Goal: Task Accomplishment & Management: Use online tool/utility

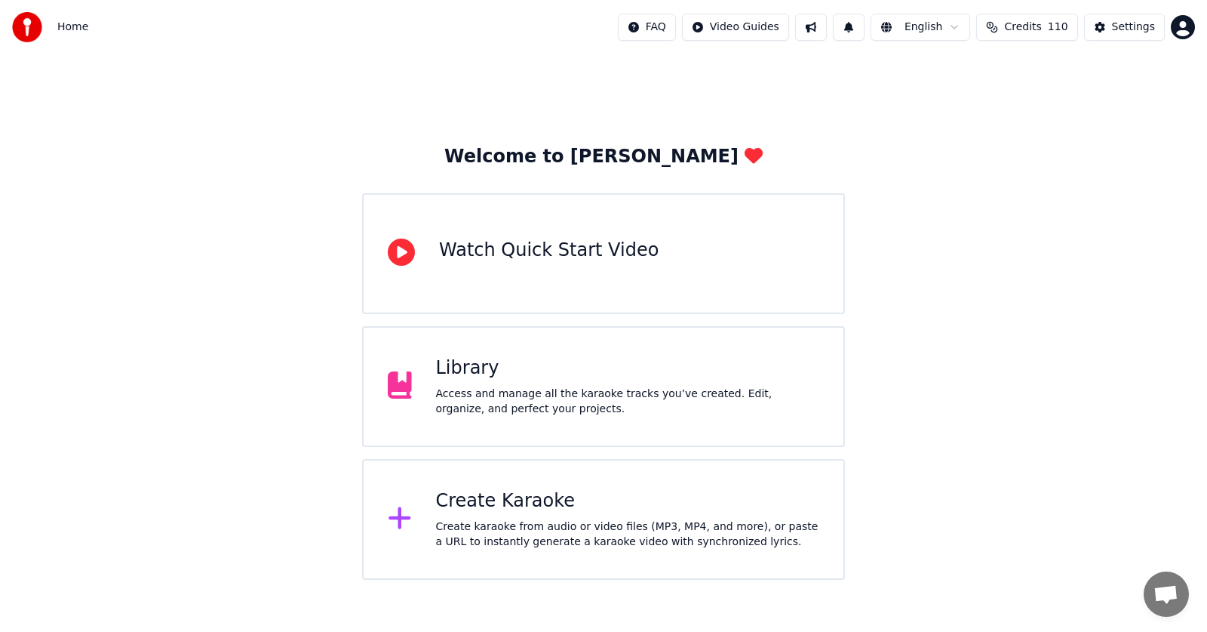
click at [515, 496] on div "Create Karaoke" at bounding box center [628, 501] width 384 height 24
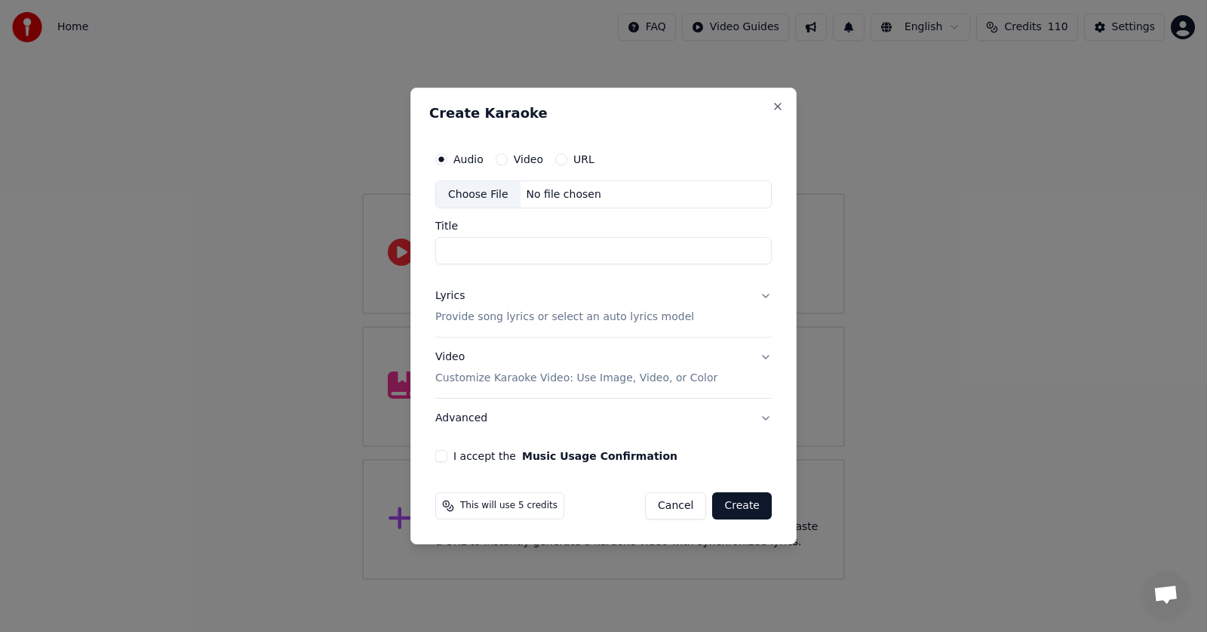
click at [462, 195] on div "Choose File" at bounding box center [478, 194] width 85 height 27
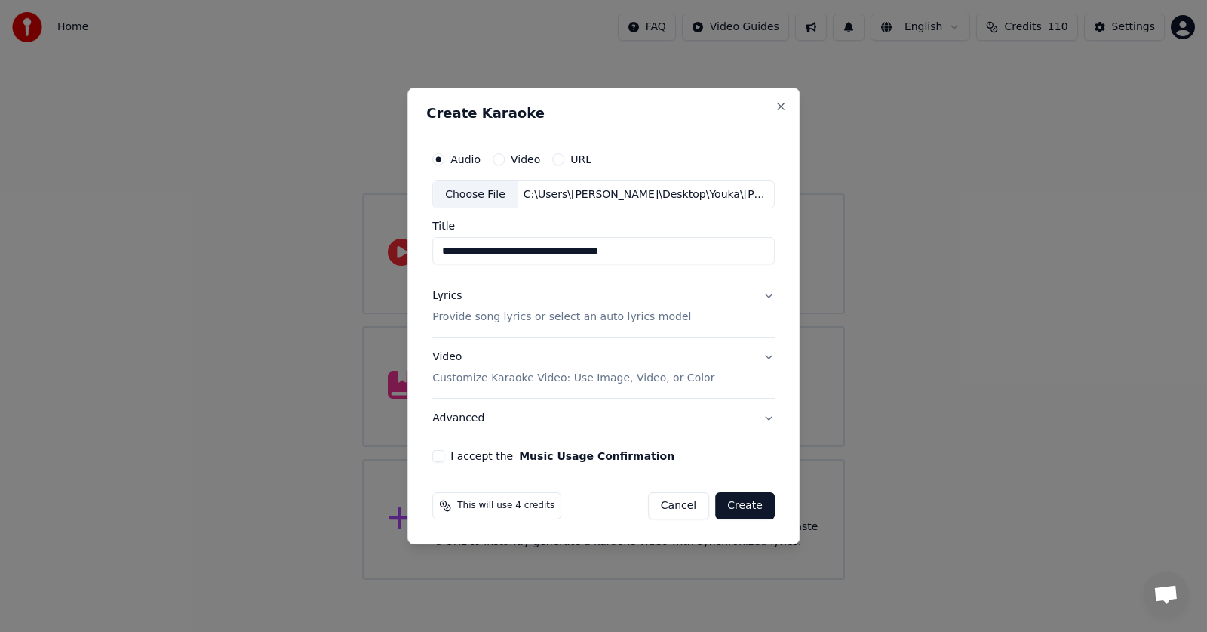
drag, startPoint x: 502, startPoint y: 250, endPoint x: 589, endPoint y: 252, distance: 86.8
click at [589, 252] on input "**********" at bounding box center [603, 251] width 343 height 27
type input "**********"
click at [442, 458] on button "I accept the Music Usage Confirmation" at bounding box center [438, 456] width 12 height 12
click at [767, 295] on button "Lyrics Provide song lyrics or select an auto lyrics model" at bounding box center [603, 307] width 343 height 60
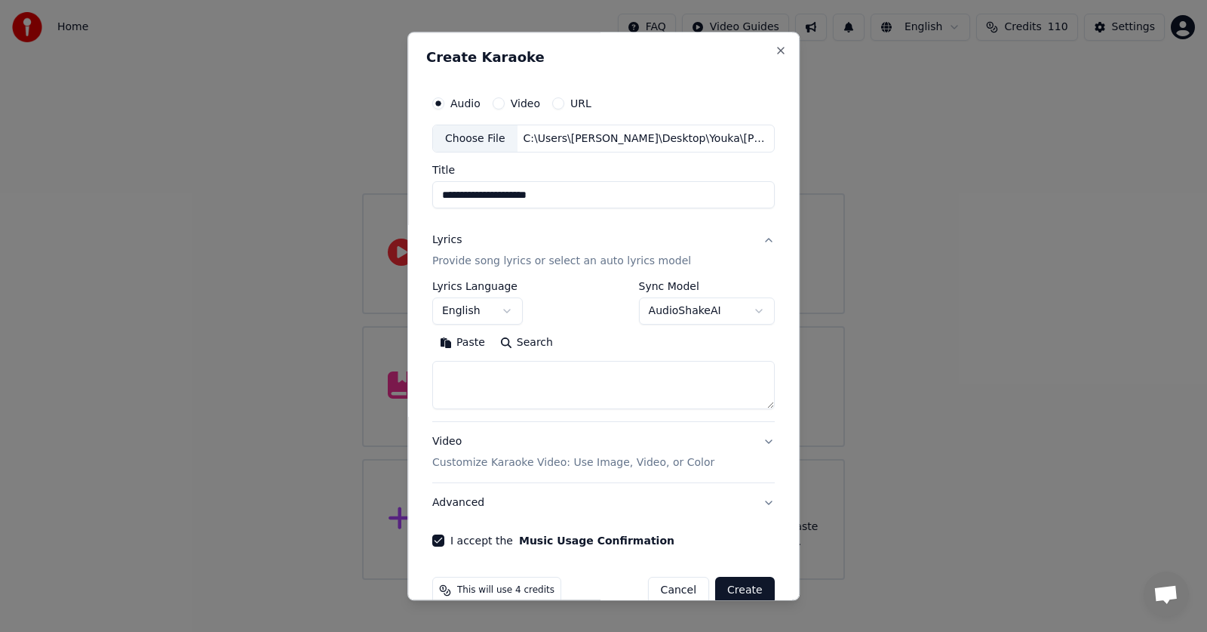
click at [638, 60] on h2 "Create Karaoke" at bounding box center [603, 58] width 355 height 14
click at [456, 343] on button "Paste" at bounding box center [462, 343] width 60 height 24
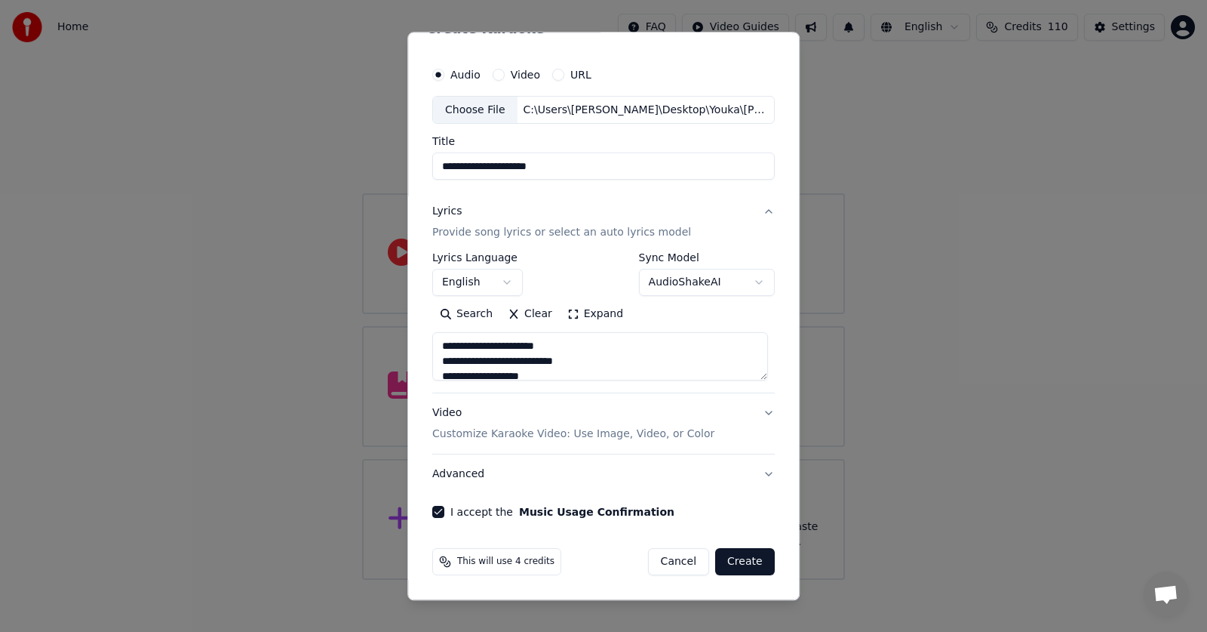
click at [738, 562] on button "Create" at bounding box center [745, 562] width 60 height 27
type textarea "**********"
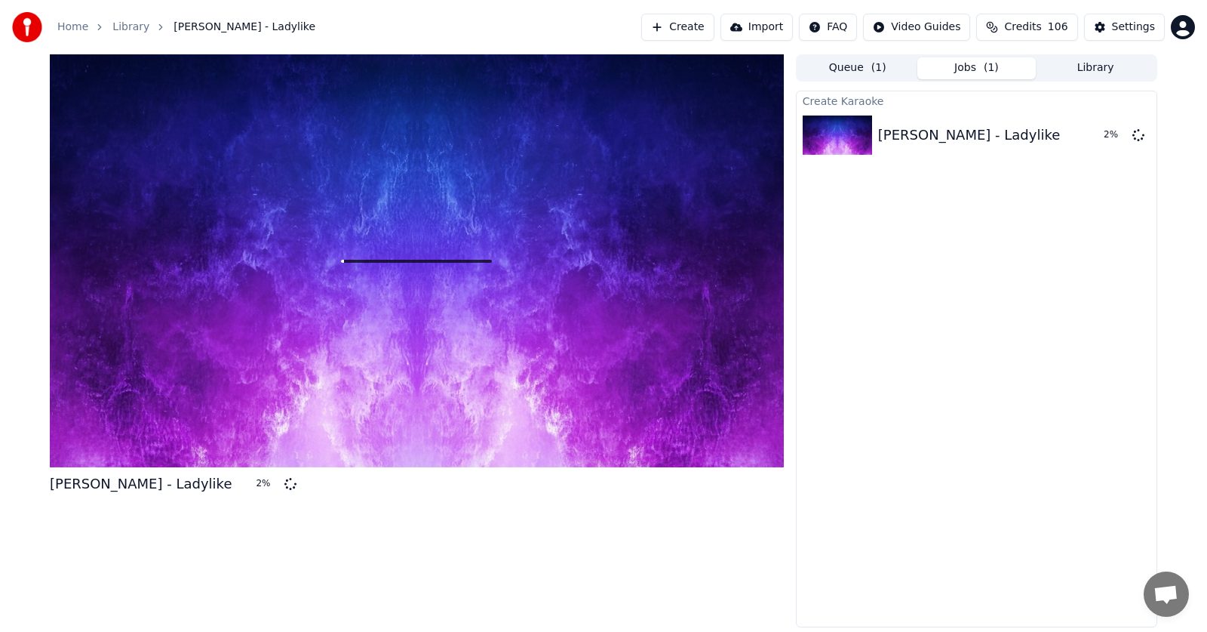
click at [1088, 69] on button "Library" at bounding box center [1095, 68] width 119 height 22
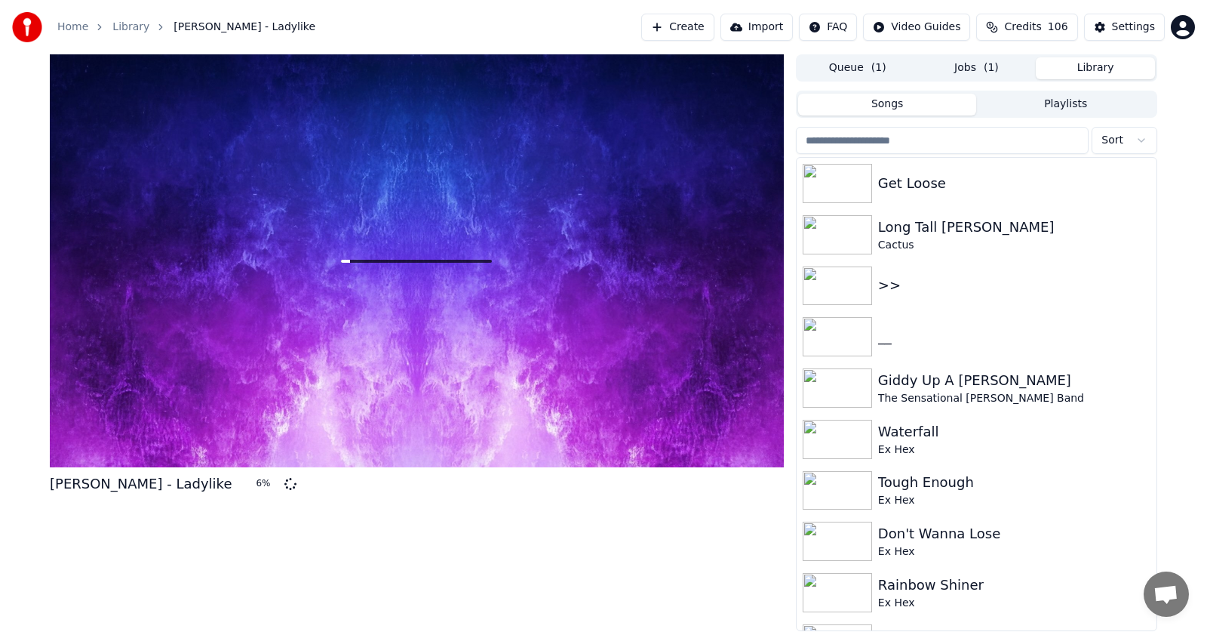
click at [970, 68] on button "Jobs ( 1 )" at bounding box center [977, 68] width 119 height 22
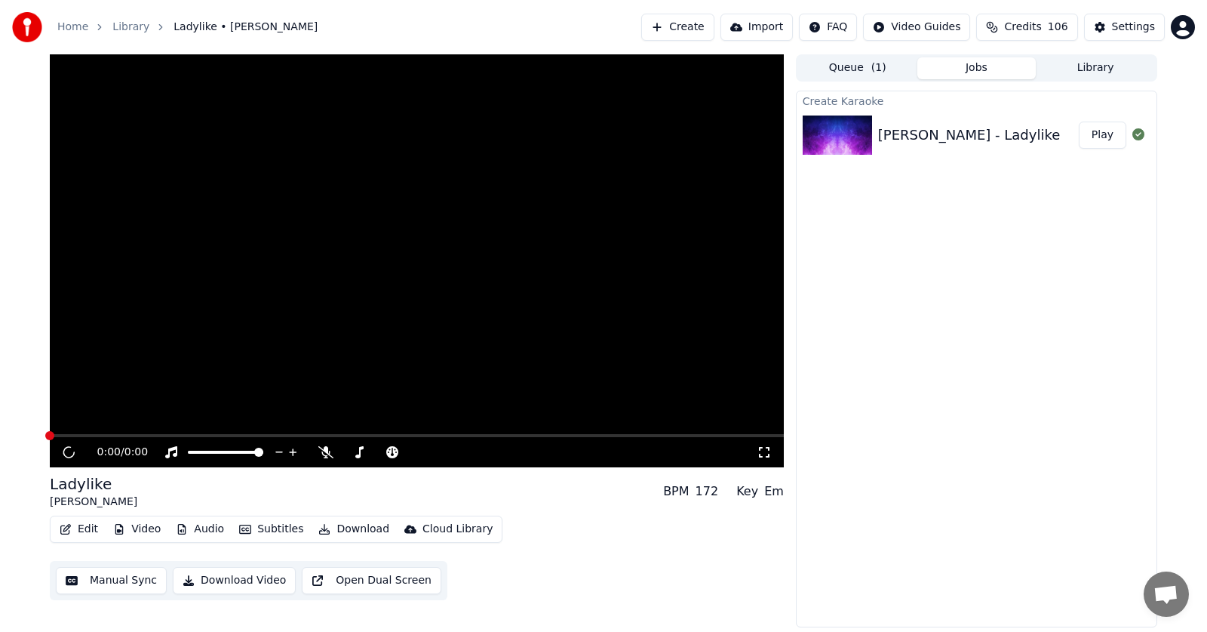
click at [496, 2] on div "Home Library Ladylike • [PERSON_NAME] Create Import FAQ Video Guides Credits 10…" at bounding box center [603, 27] width 1207 height 54
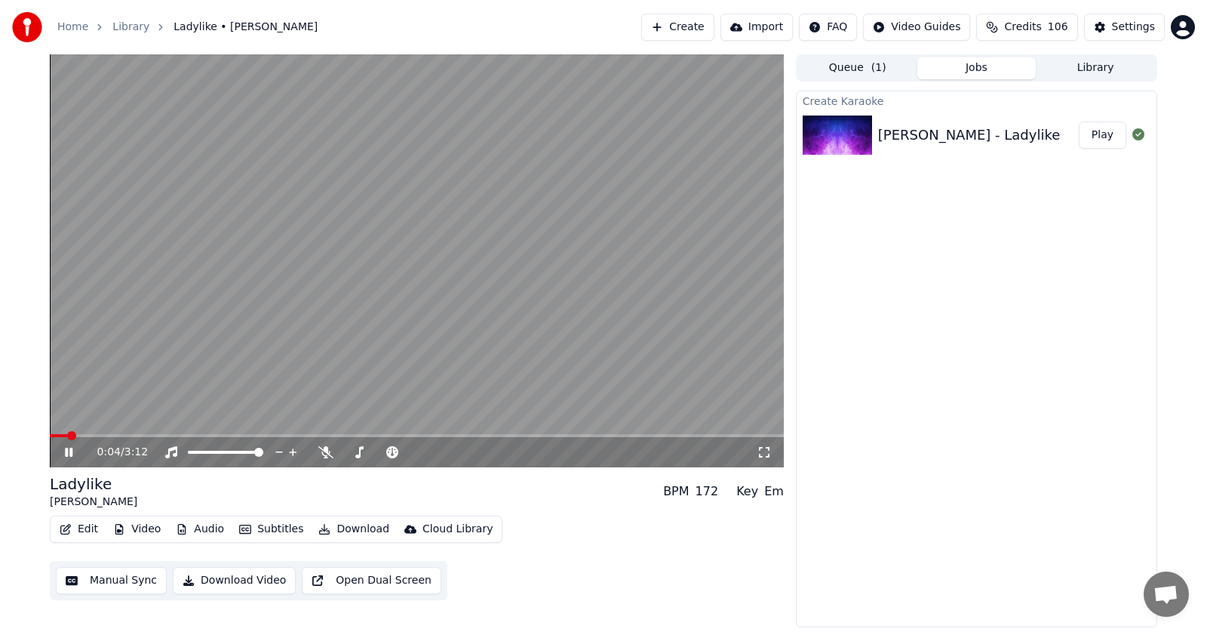
click at [648, 22] on button "Create" at bounding box center [677, 27] width 73 height 27
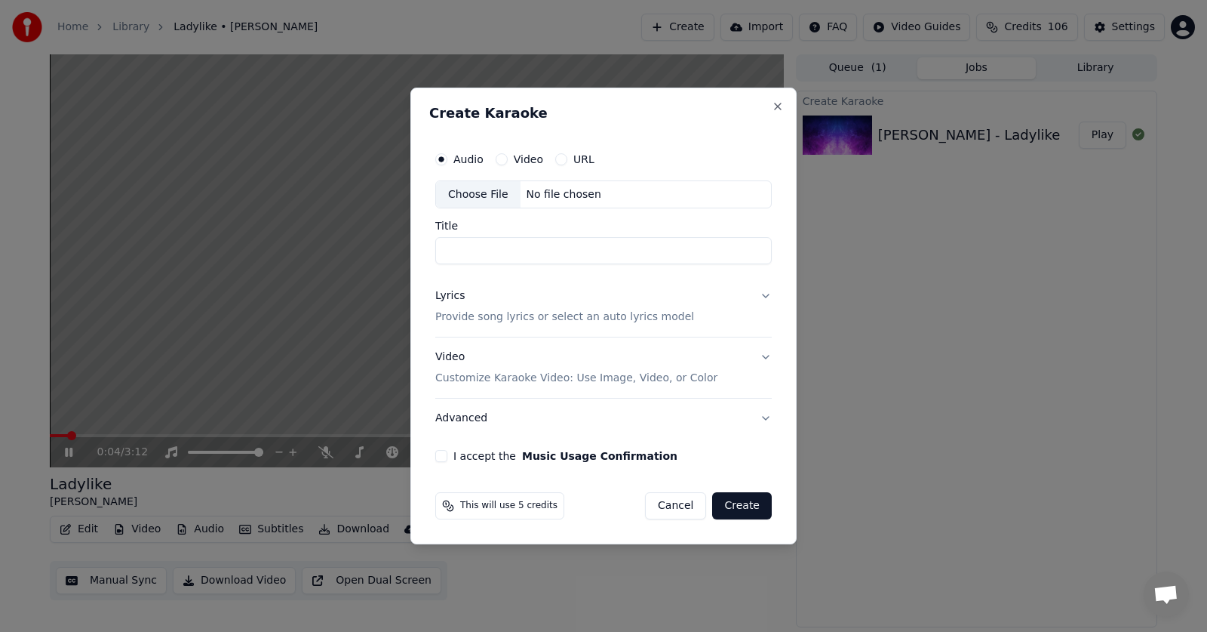
click at [461, 196] on div "Choose File" at bounding box center [478, 194] width 85 height 27
type input "**********"
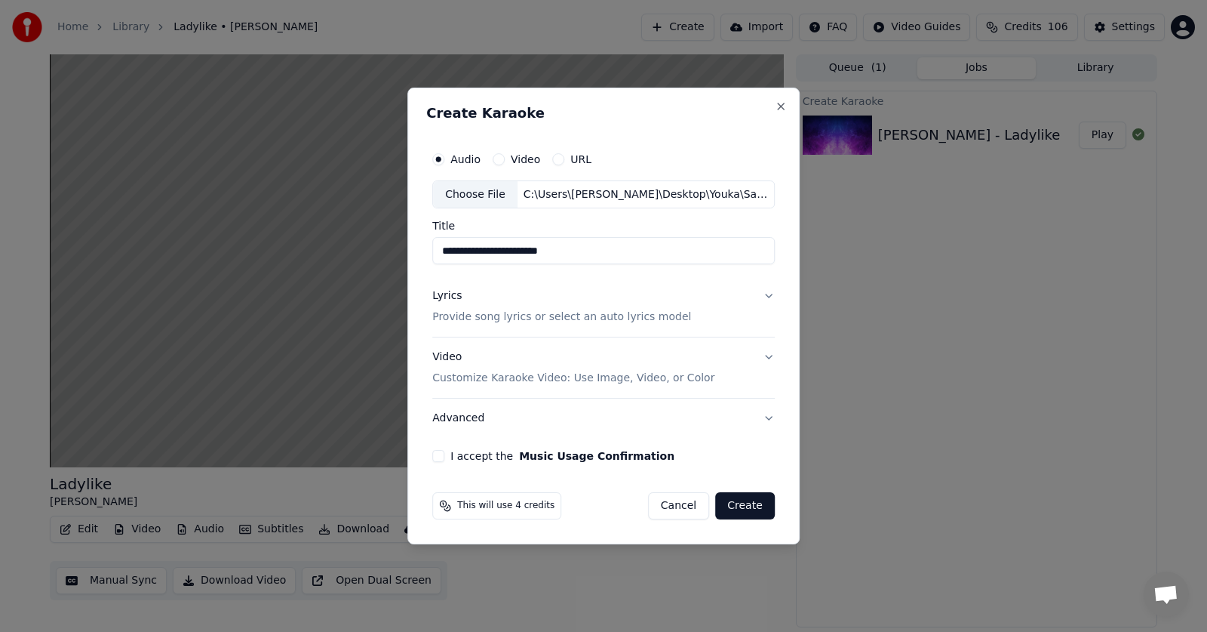
click at [612, 112] on h2 "Create Karaoke" at bounding box center [603, 113] width 355 height 14
click at [765, 295] on button "Lyrics Provide song lyrics or select an auto lyrics model" at bounding box center [603, 307] width 343 height 60
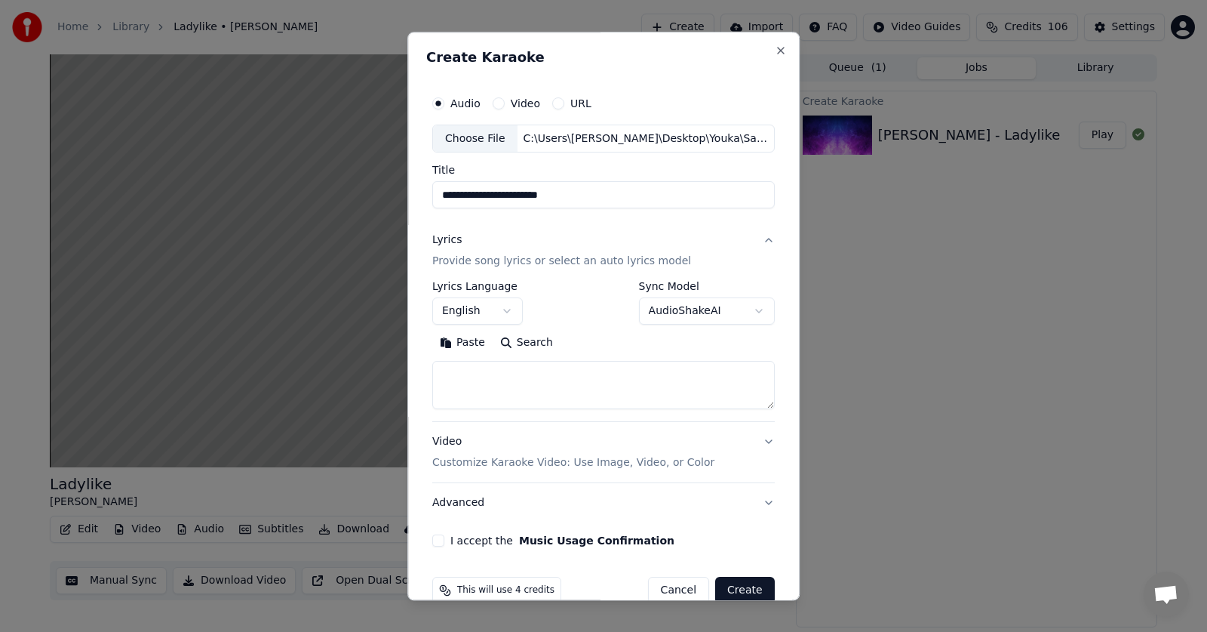
click at [456, 342] on button "Paste" at bounding box center [462, 343] width 60 height 24
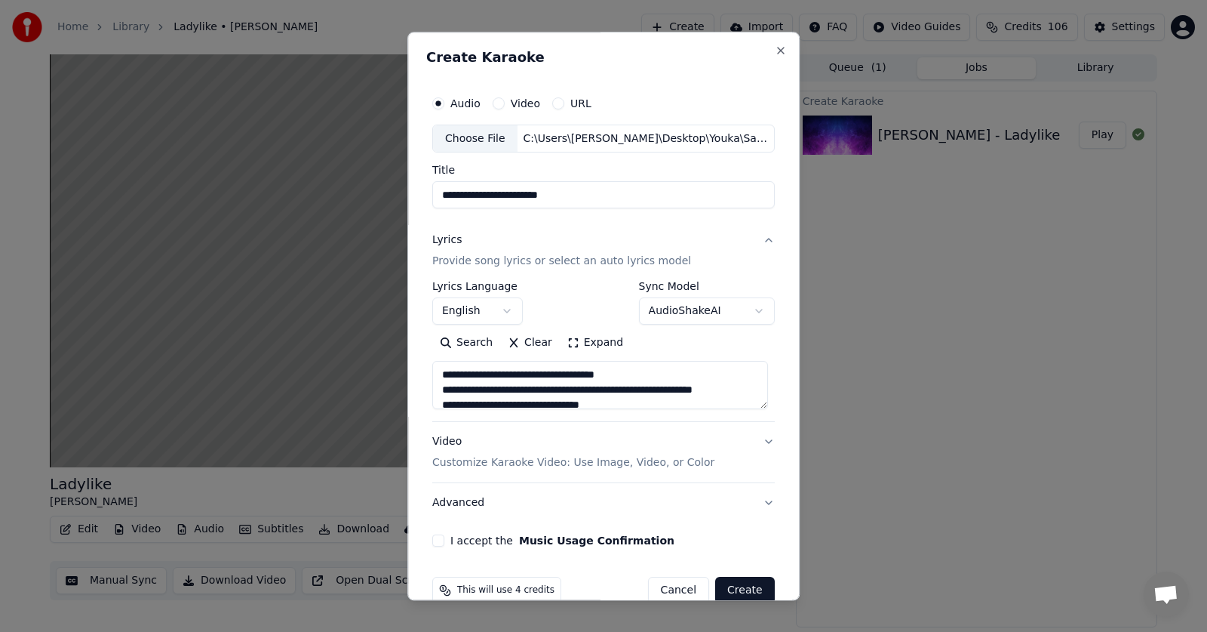
click at [436, 541] on button "I accept the Music Usage Confirmation" at bounding box center [438, 541] width 12 height 12
click at [741, 590] on button "Create" at bounding box center [745, 590] width 60 height 27
type textarea "**********"
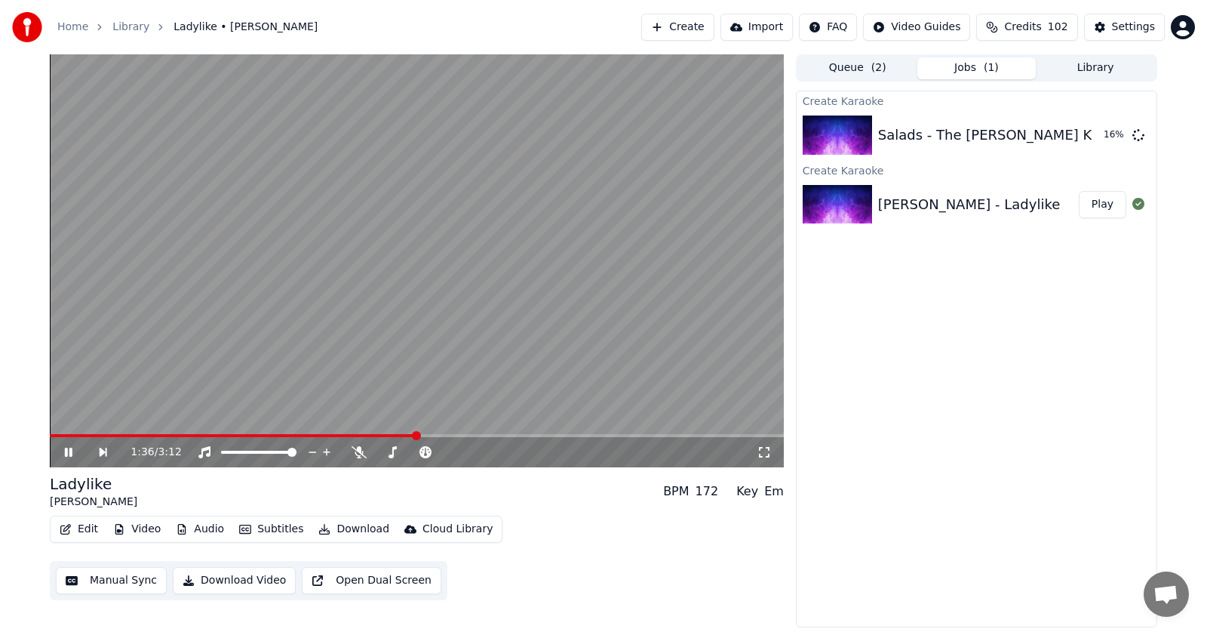
click at [65, 450] on icon at bounding box center [69, 451] width 8 height 9
click at [932, 137] on div "Salads - The [PERSON_NAME] Kung Fu" at bounding box center [1007, 134] width 259 height 21
click at [1091, 70] on button "Library" at bounding box center [1095, 68] width 119 height 22
